Goal: Communication & Community: Answer question/provide support

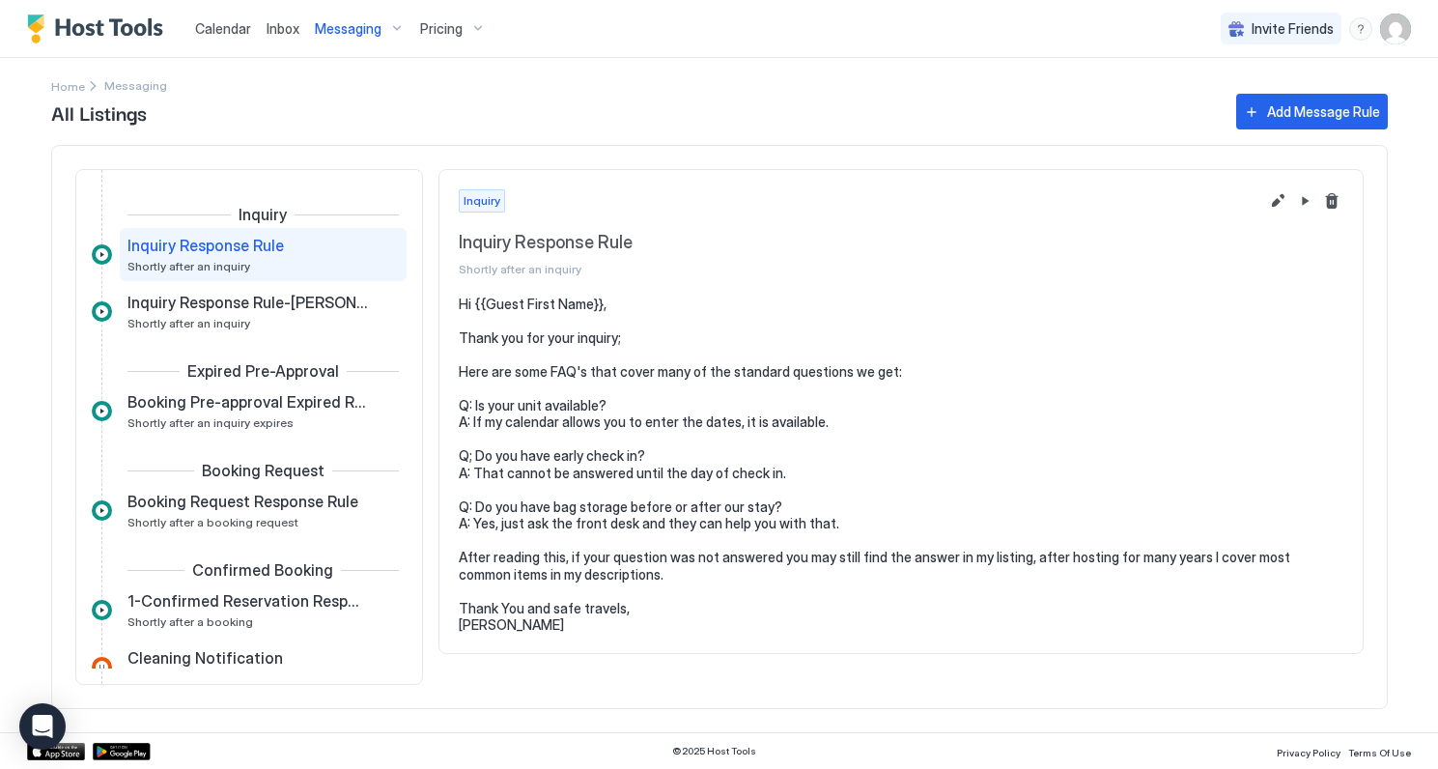
click at [226, 30] on span "Calendar" at bounding box center [223, 28] width 56 height 16
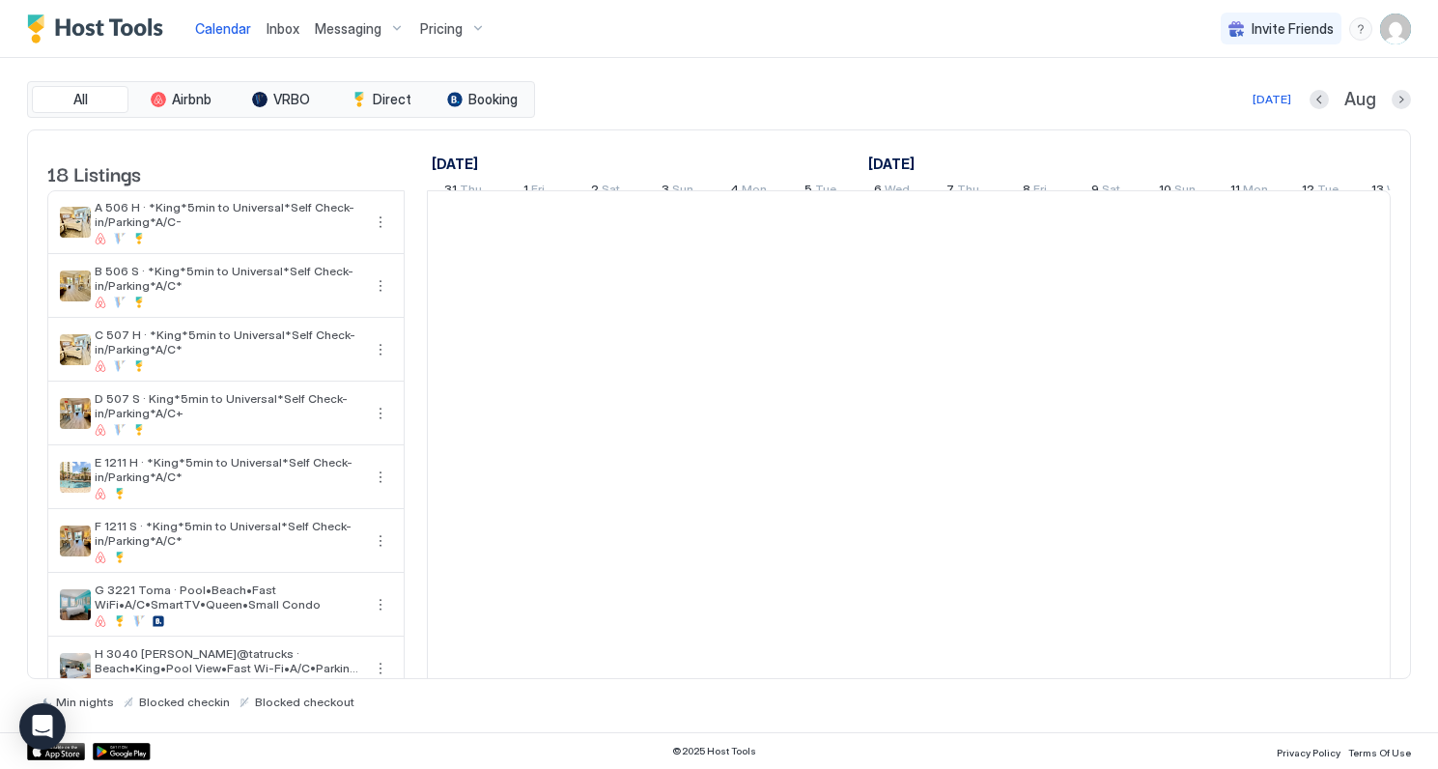
scroll to position [0, 1073]
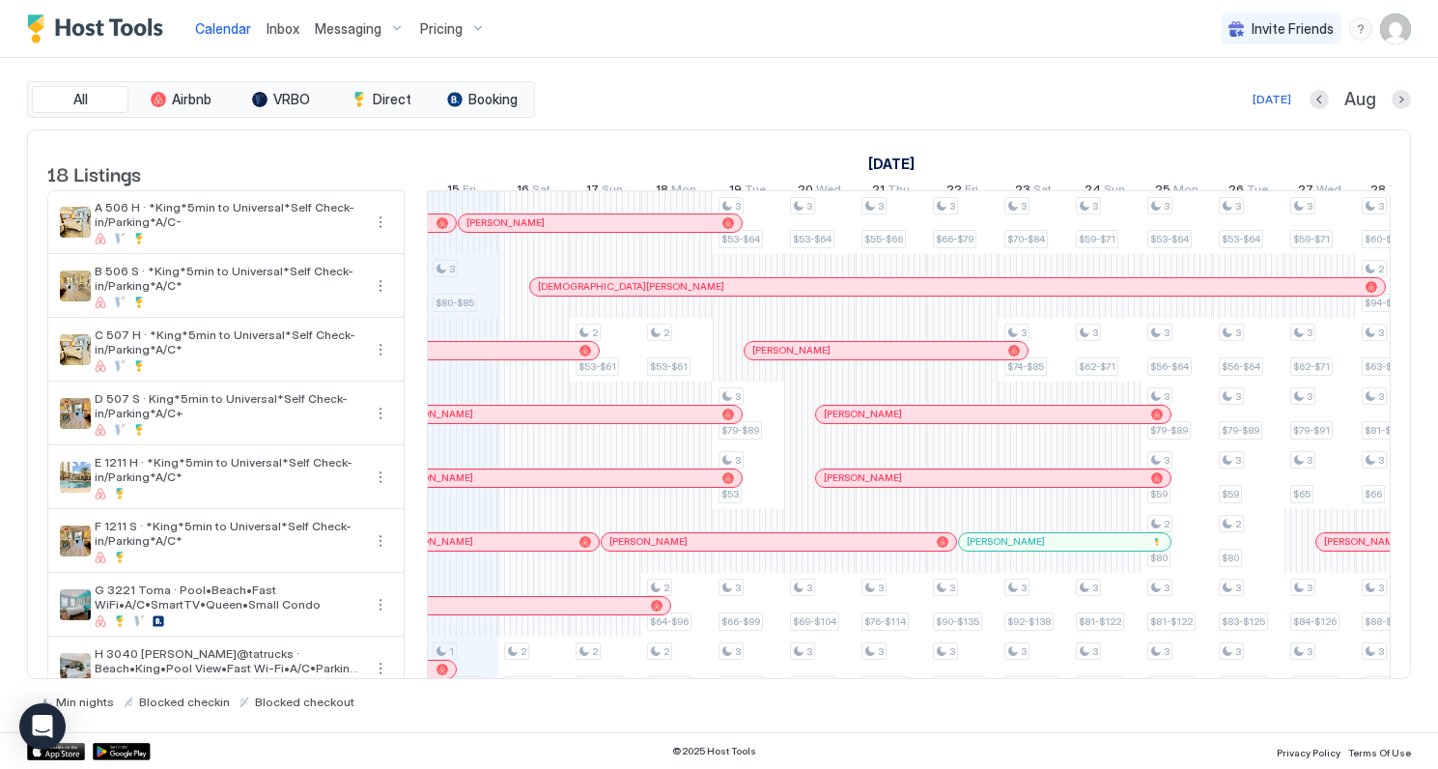
click at [277, 24] on span "Inbox" at bounding box center [283, 28] width 33 height 16
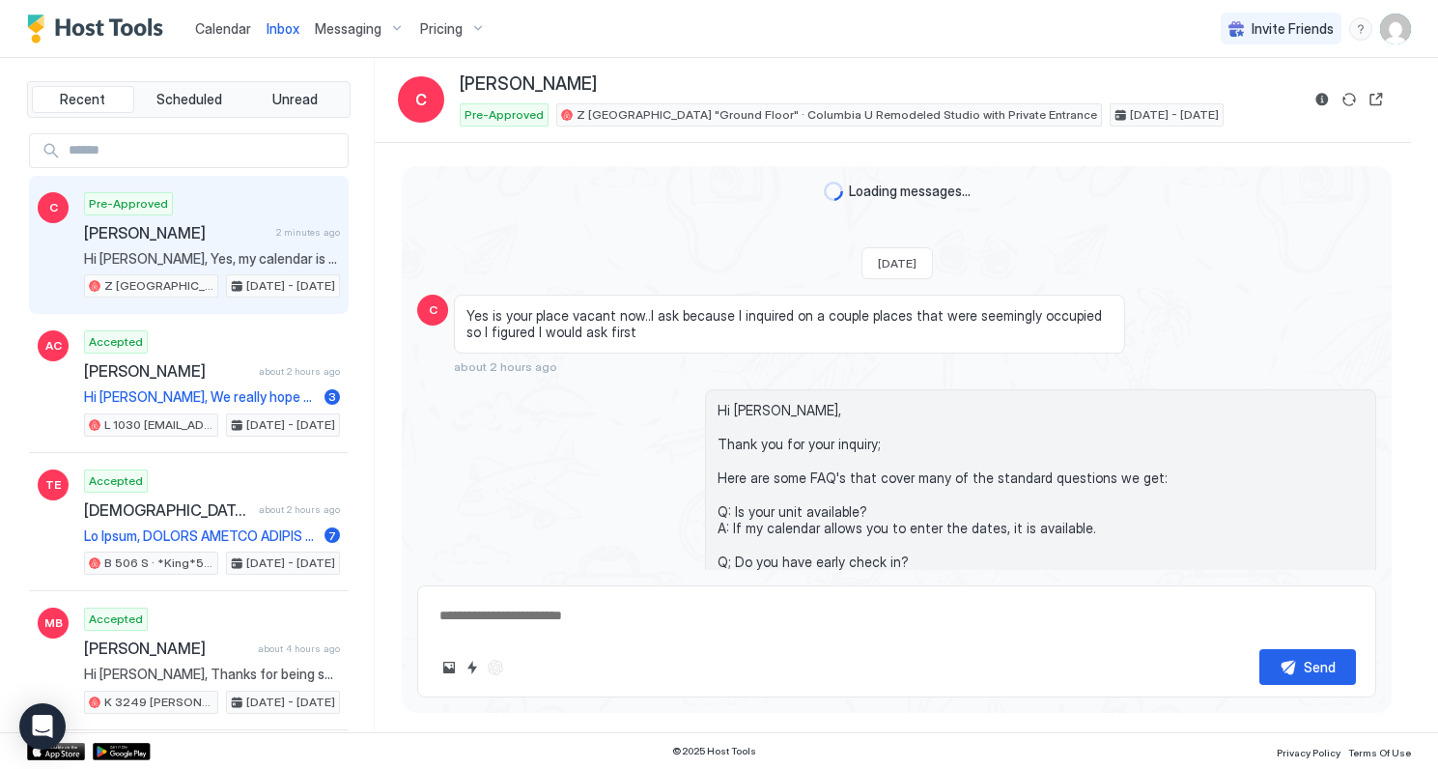
scroll to position [551, 0]
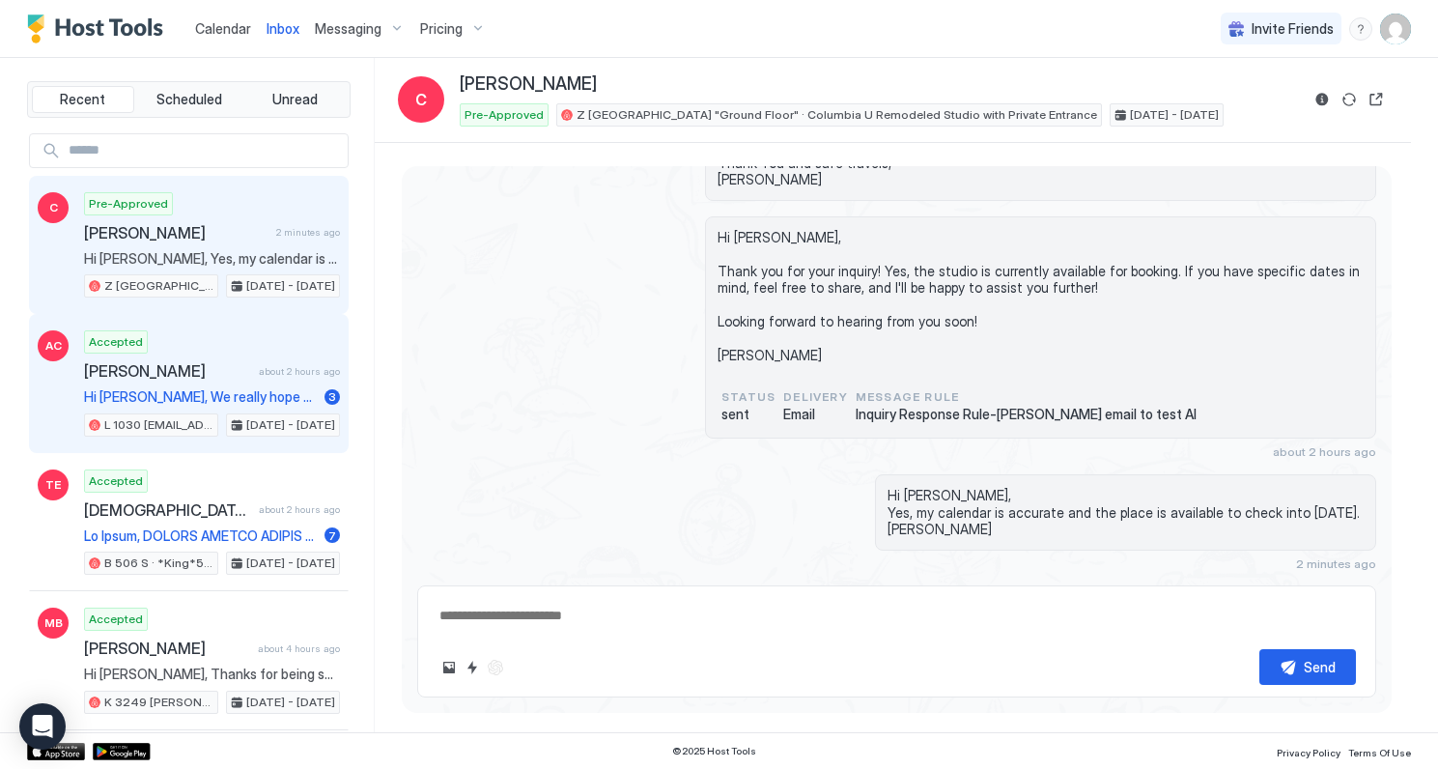
click at [223, 377] on span "[PERSON_NAME]" at bounding box center [167, 370] width 167 height 19
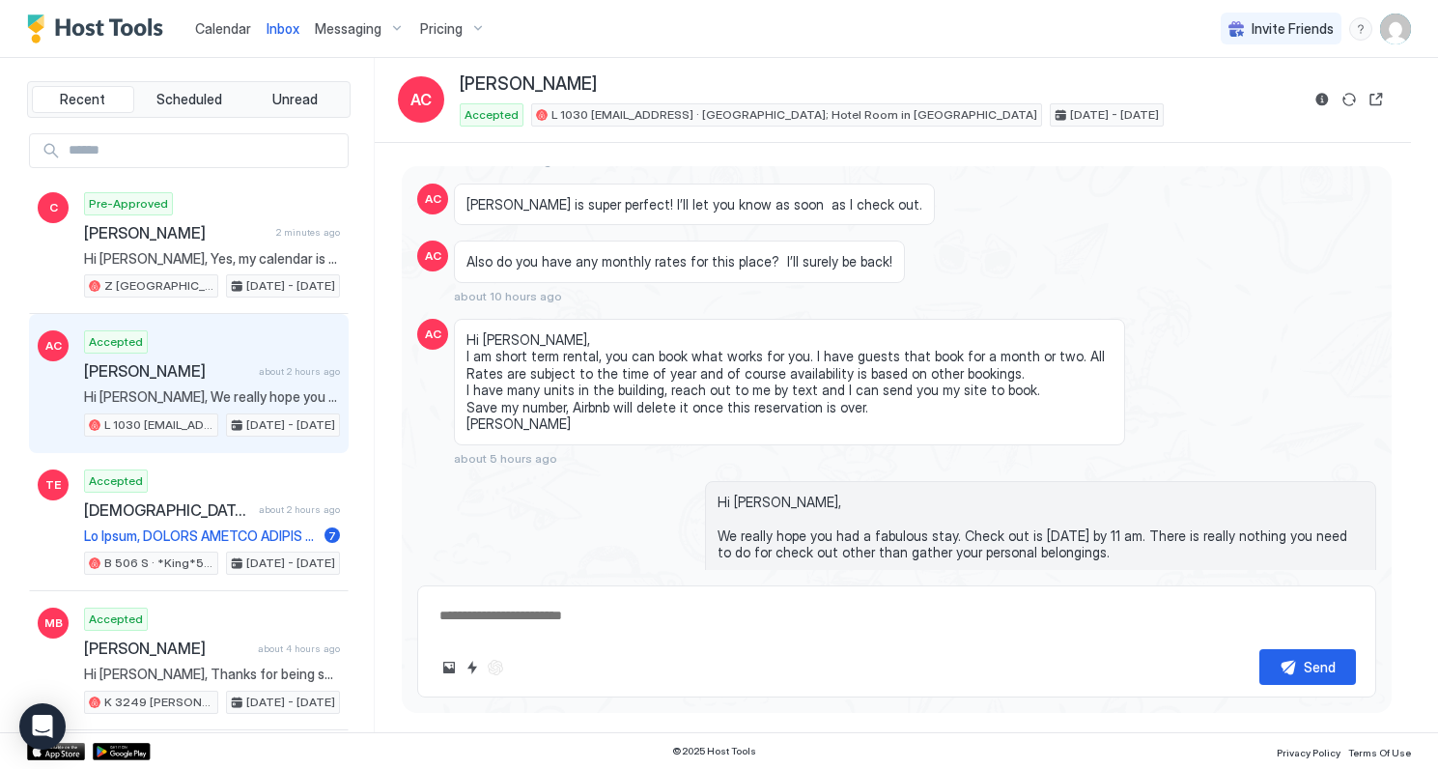
scroll to position [3440, 0]
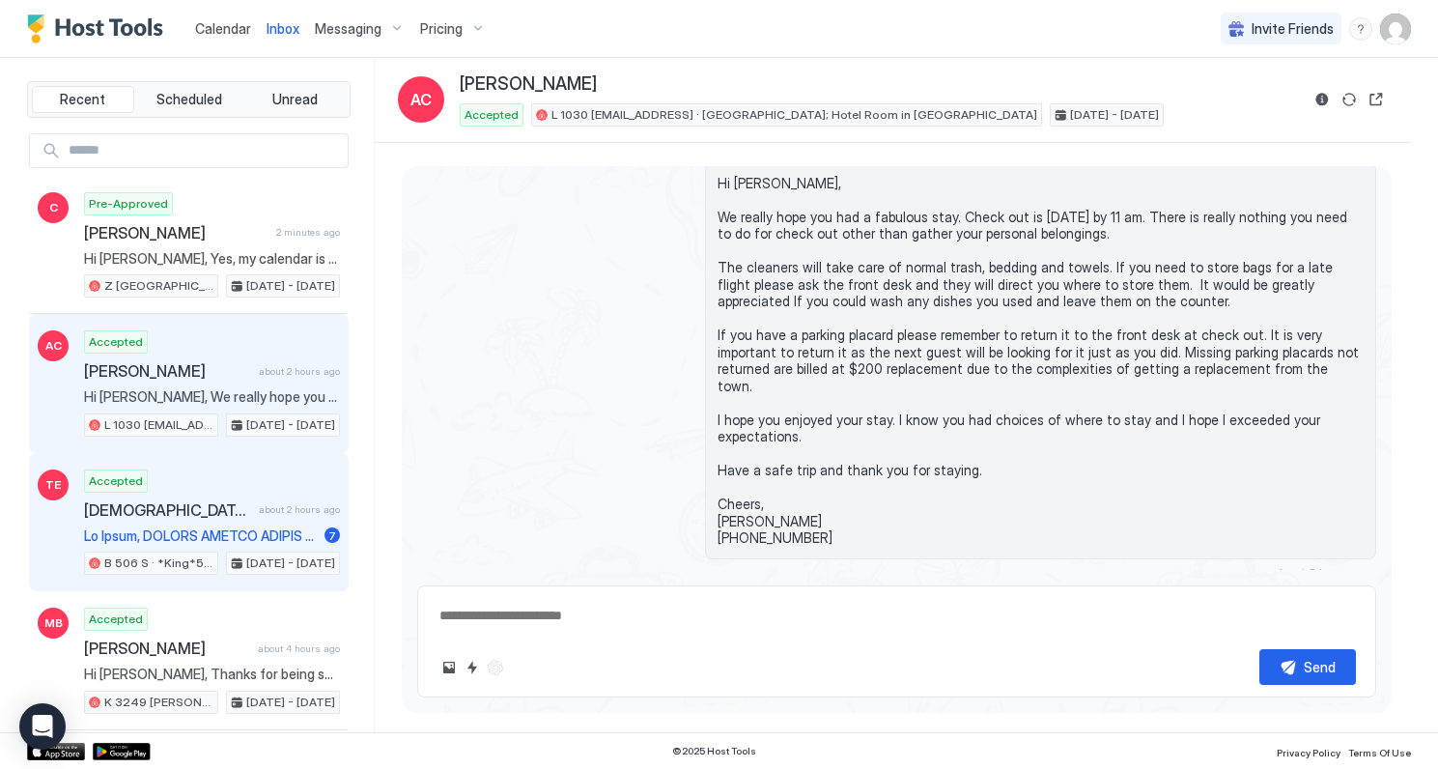
click at [274, 517] on div "Thais Elias about 2 hours ago" at bounding box center [212, 509] width 256 height 19
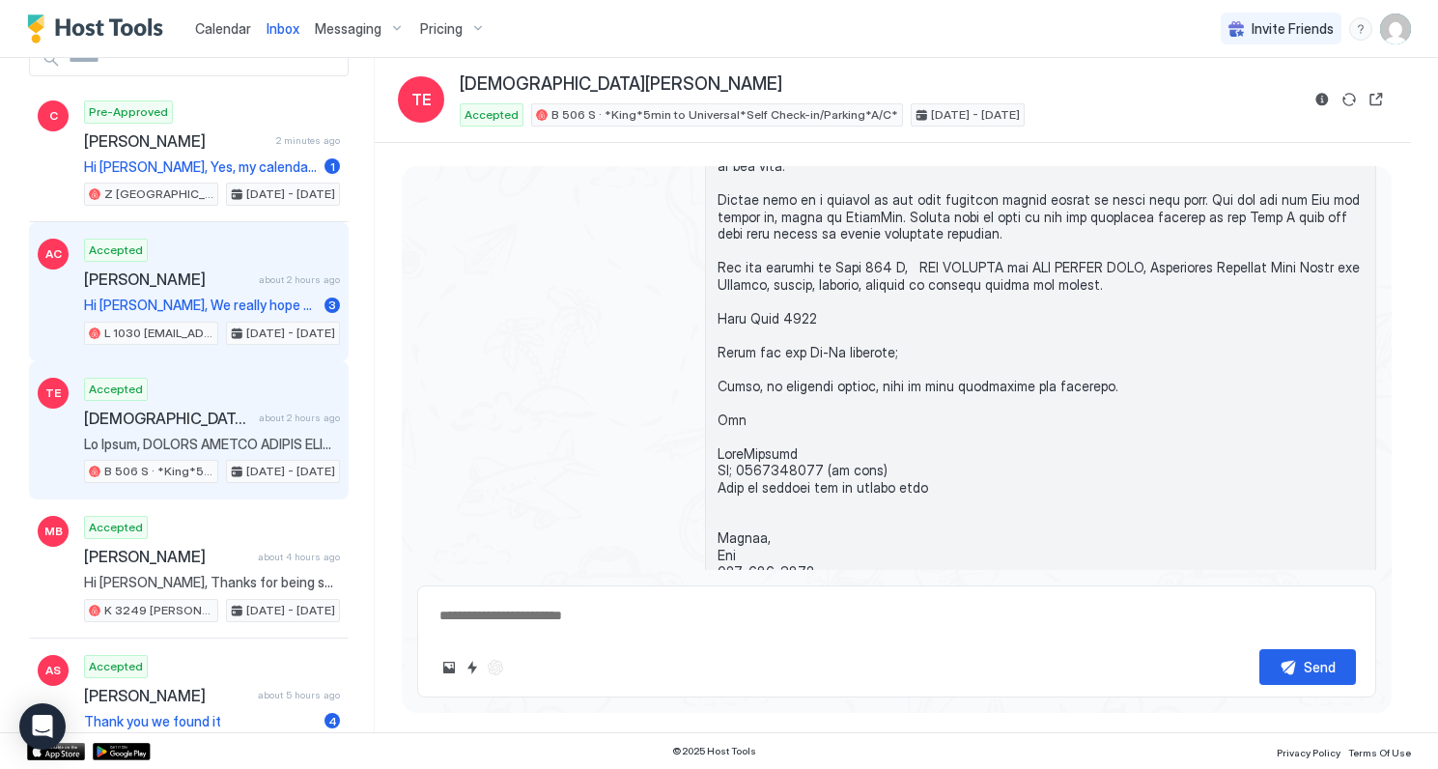
scroll to position [60, 0]
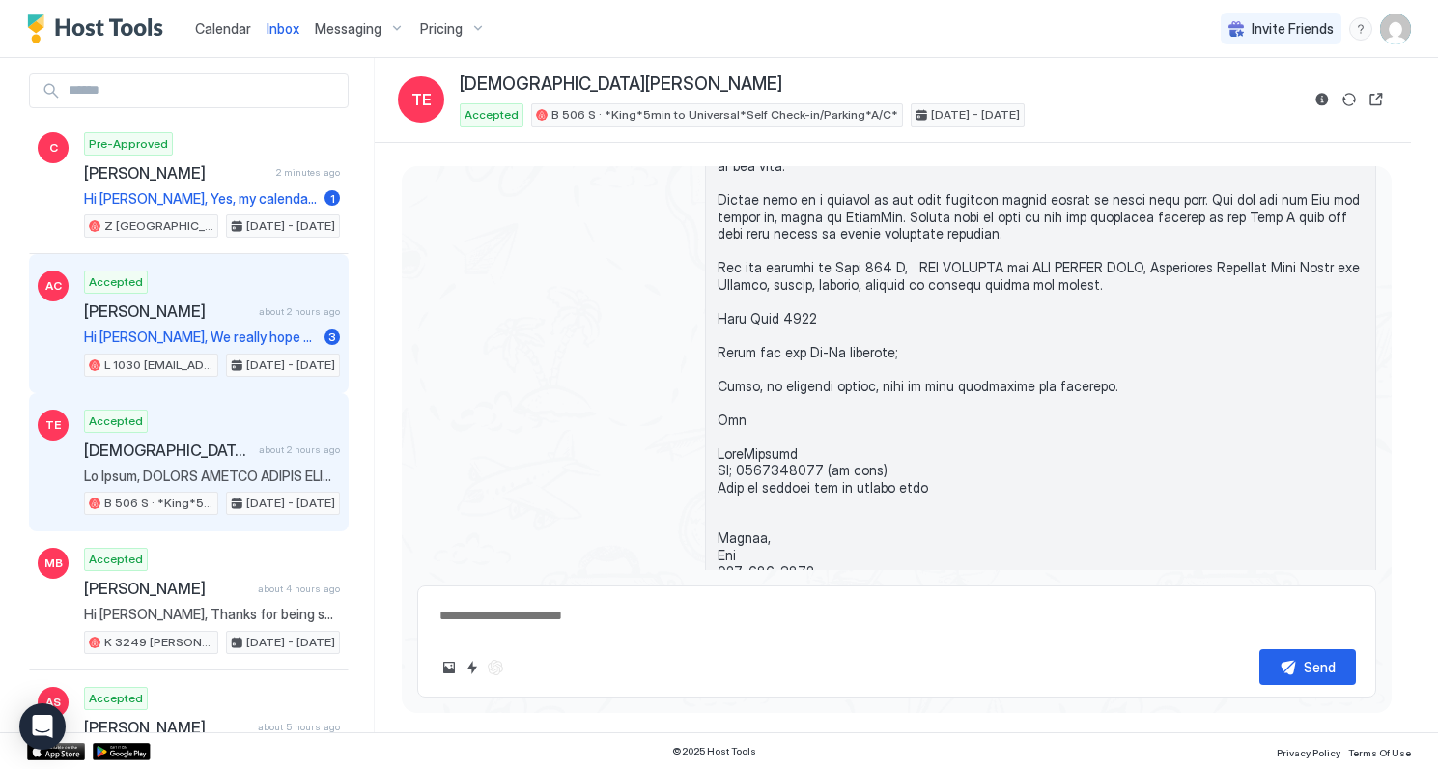
click at [259, 308] on div "Adam Carpinelli about 2 hours ago" at bounding box center [212, 310] width 256 height 19
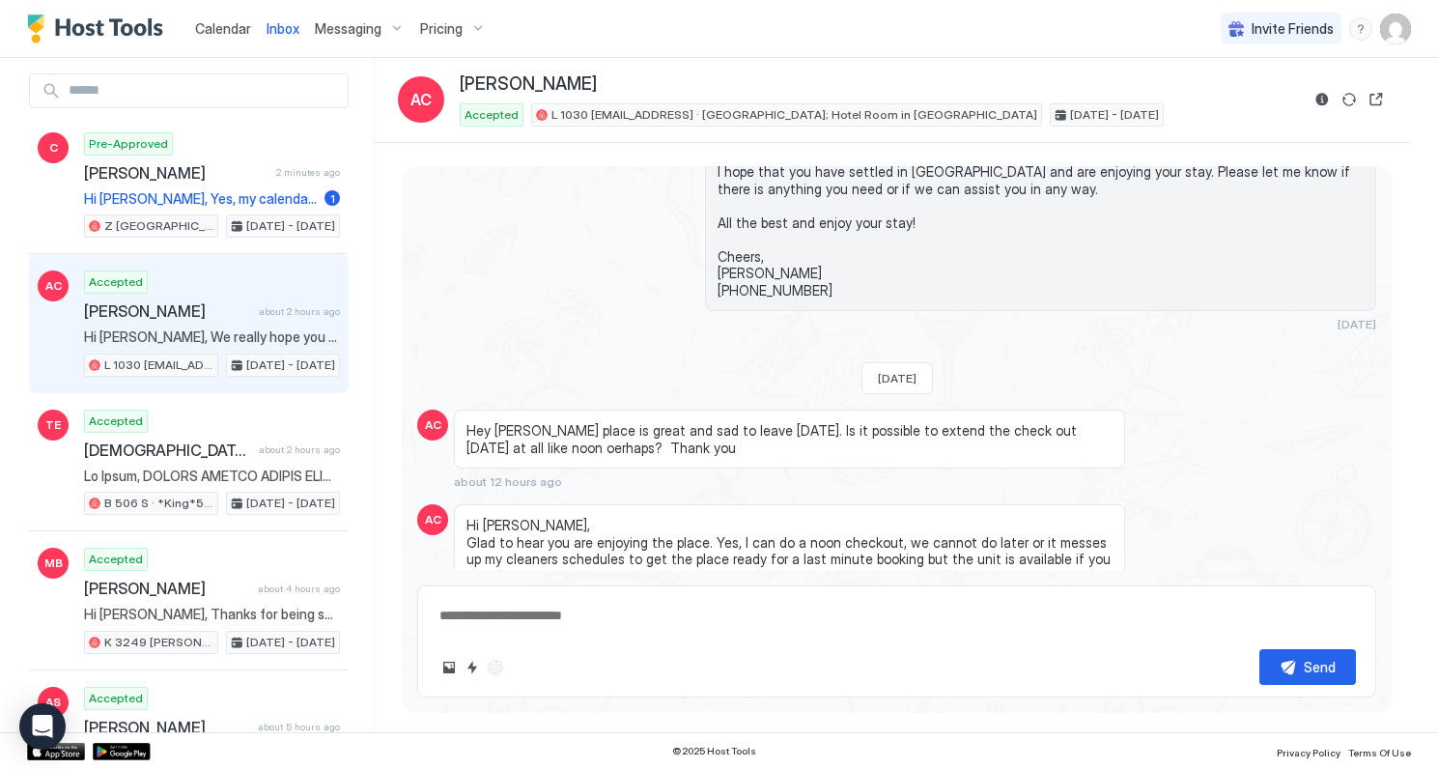
scroll to position [3440, 0]
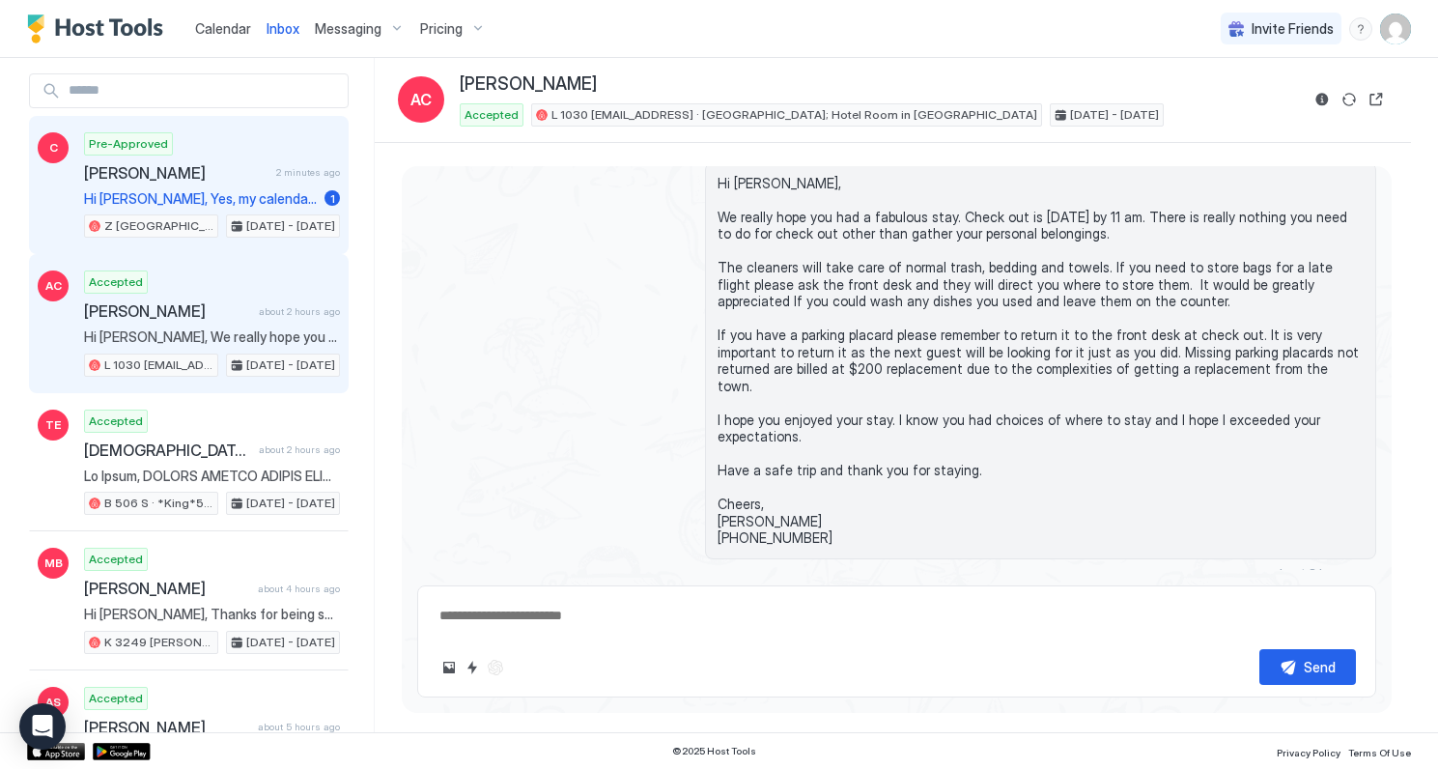
click at [246, 180] on span "Corey" at bounding box center [176, 172] width 184 height 19
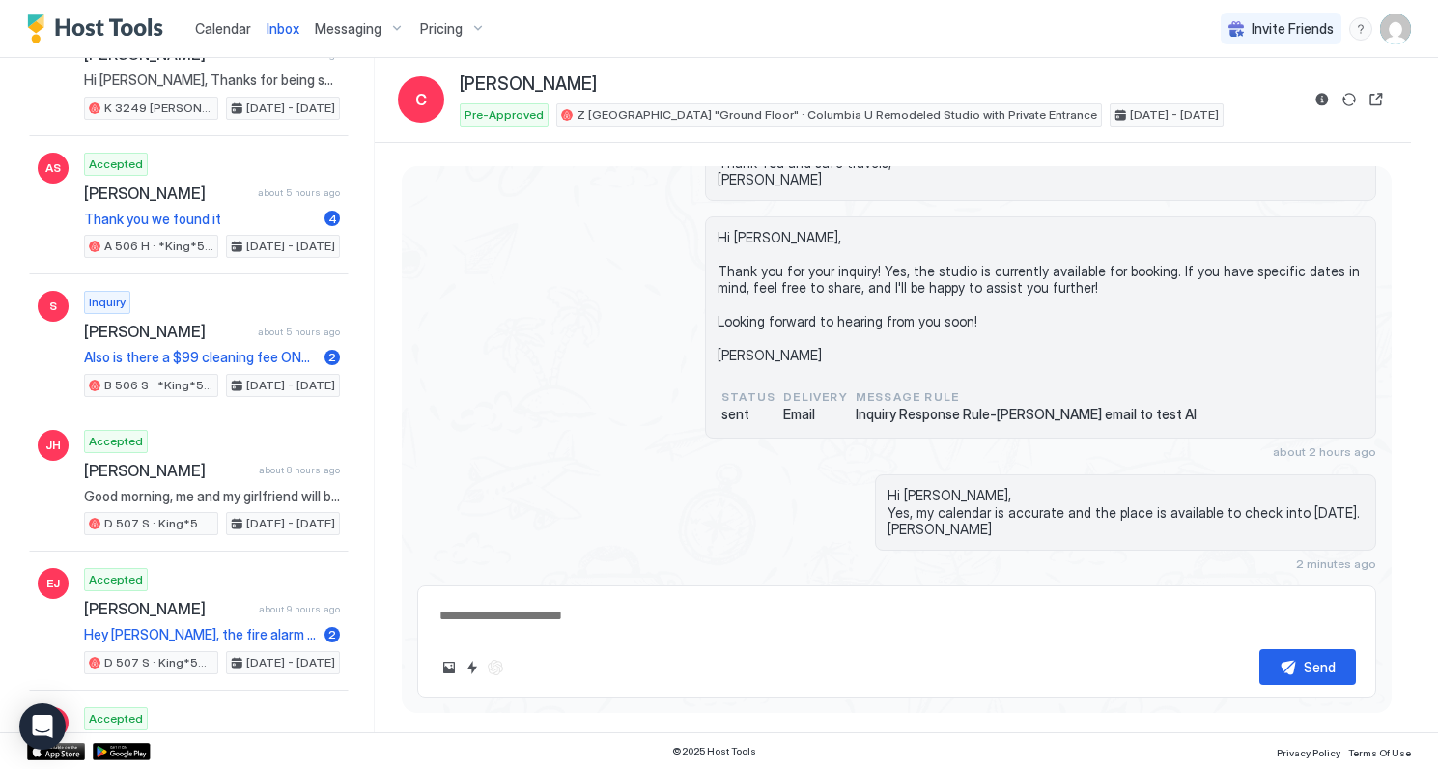
scroll to position [592, 0]
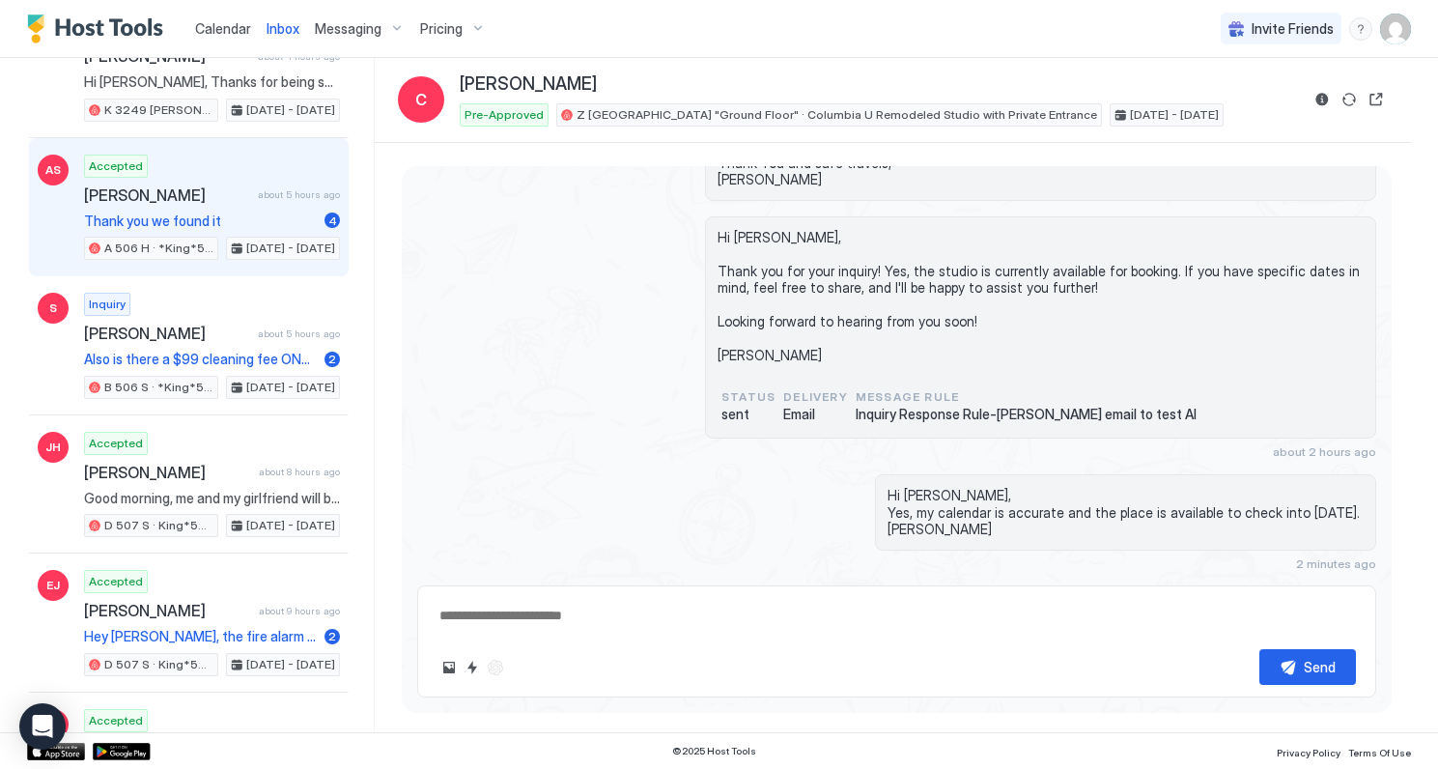
click at [273, 202] on div "Ashley Salazar about 5 hours ago" at bounding box center [212, 194] width 256 height 19
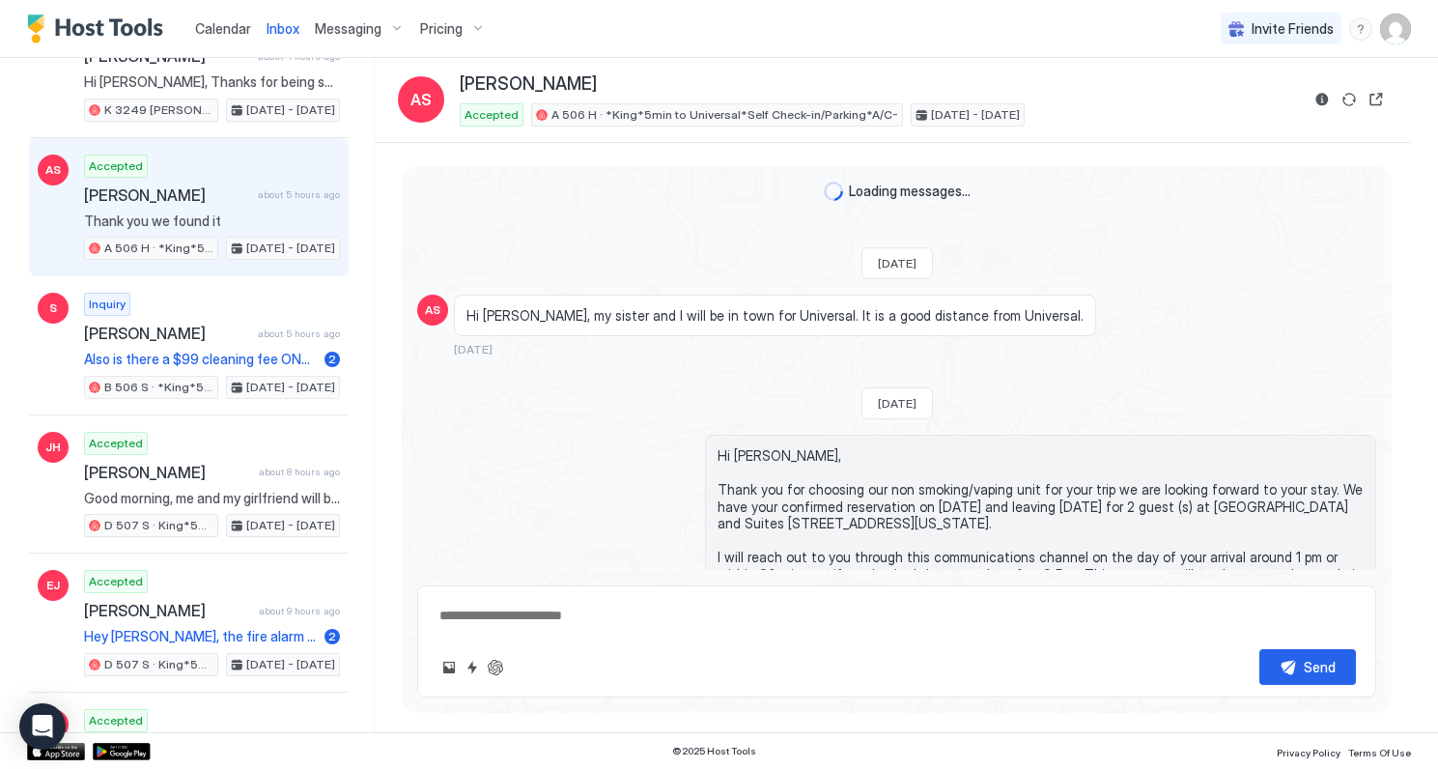
scroll to position [2771, 0]
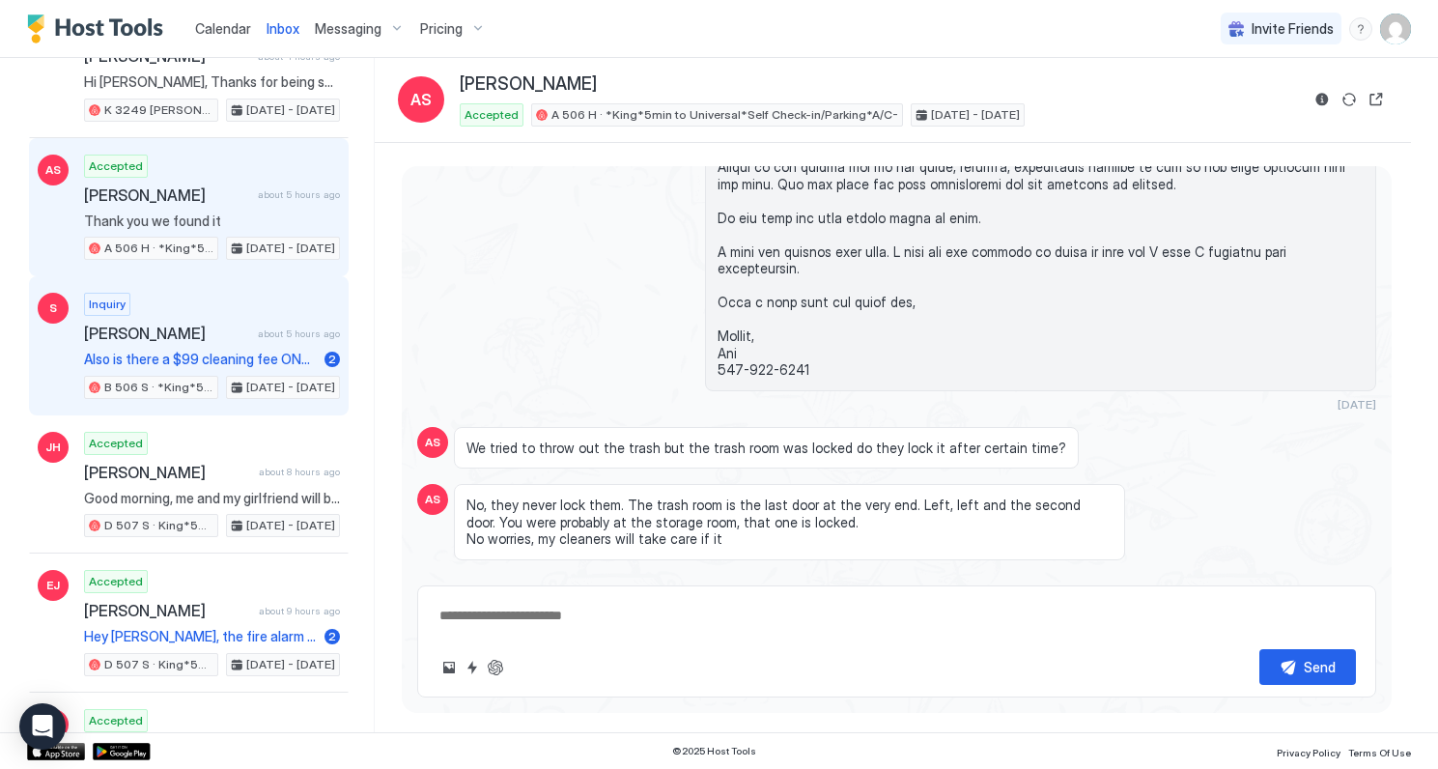
click at [259, 322] on div "Inquiry Simrin about 5 hours ago Also is there a $99 cleaning fee ONTOP of the …" at bounding box center [212, 346] width 256 height 106
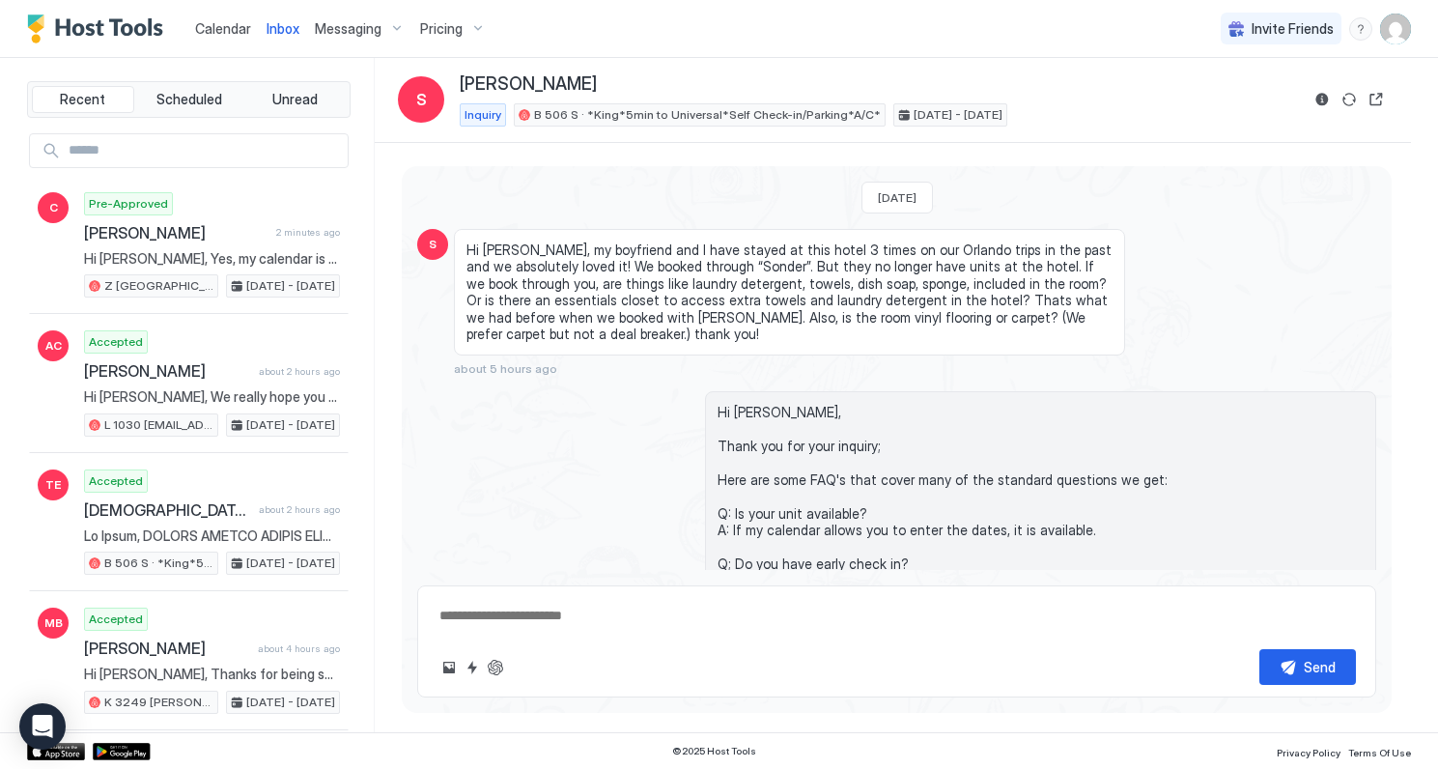
type textarea "*"
click at [214, 26] on span "Calendar" at bounding box center [223, 28] width 56 height 16
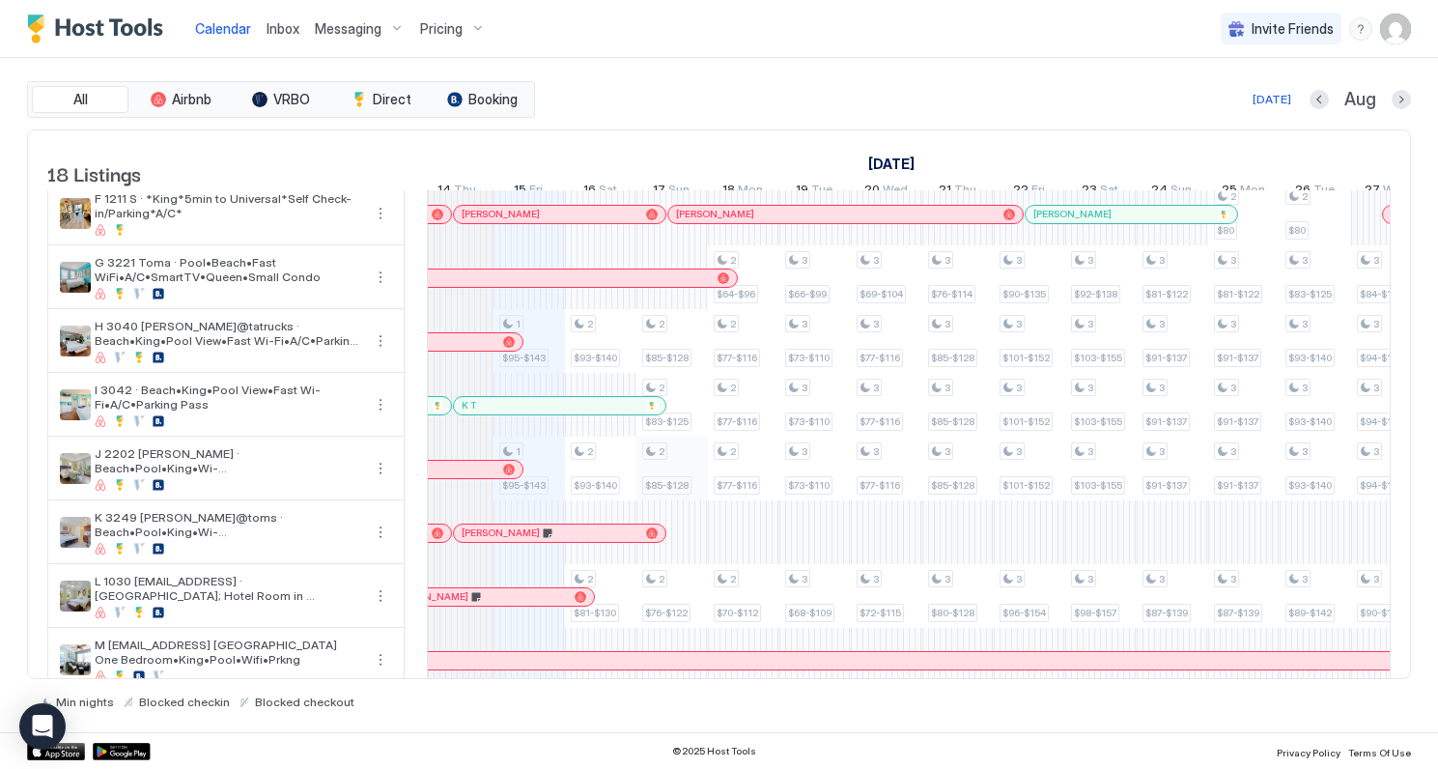
scroll to position [313, 0]
